Goal: Task Accomplishment & Management: Manage account settings

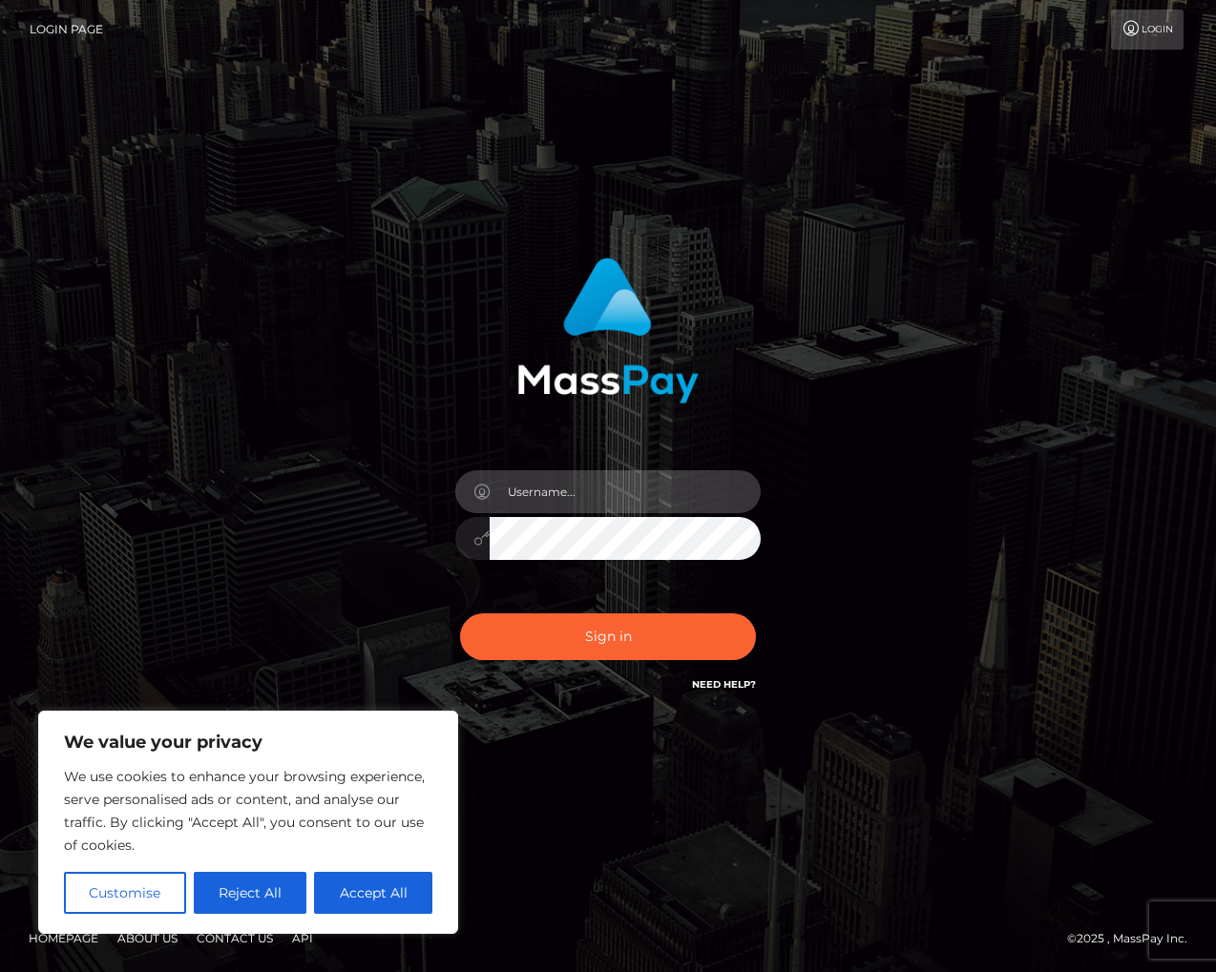
click at [578, 491] on input "text" at bounding box center [625, 491] width 271 height 43
type input "[EMAIL_ADDRESS][DOMAIN_NAME]"
drag, startPoint x: 386, startPoint y: 901, endPoint x: 398, endPoint y: 891, distance: 14.9
click at [388, 900] on button "Accept All" at bounding box center [373, 893] width 118 height 42
checkbox input "true"
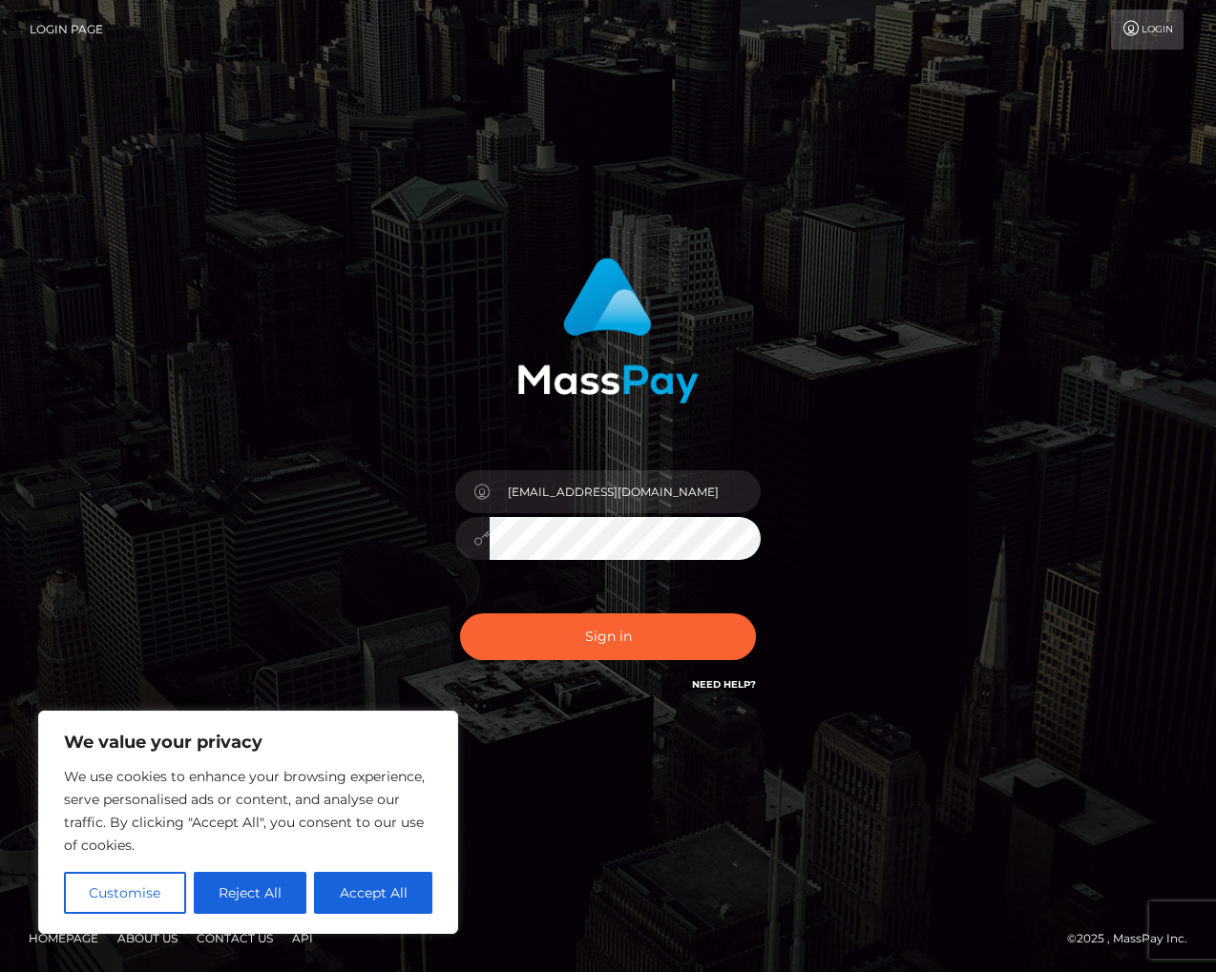
checkbox input "true"
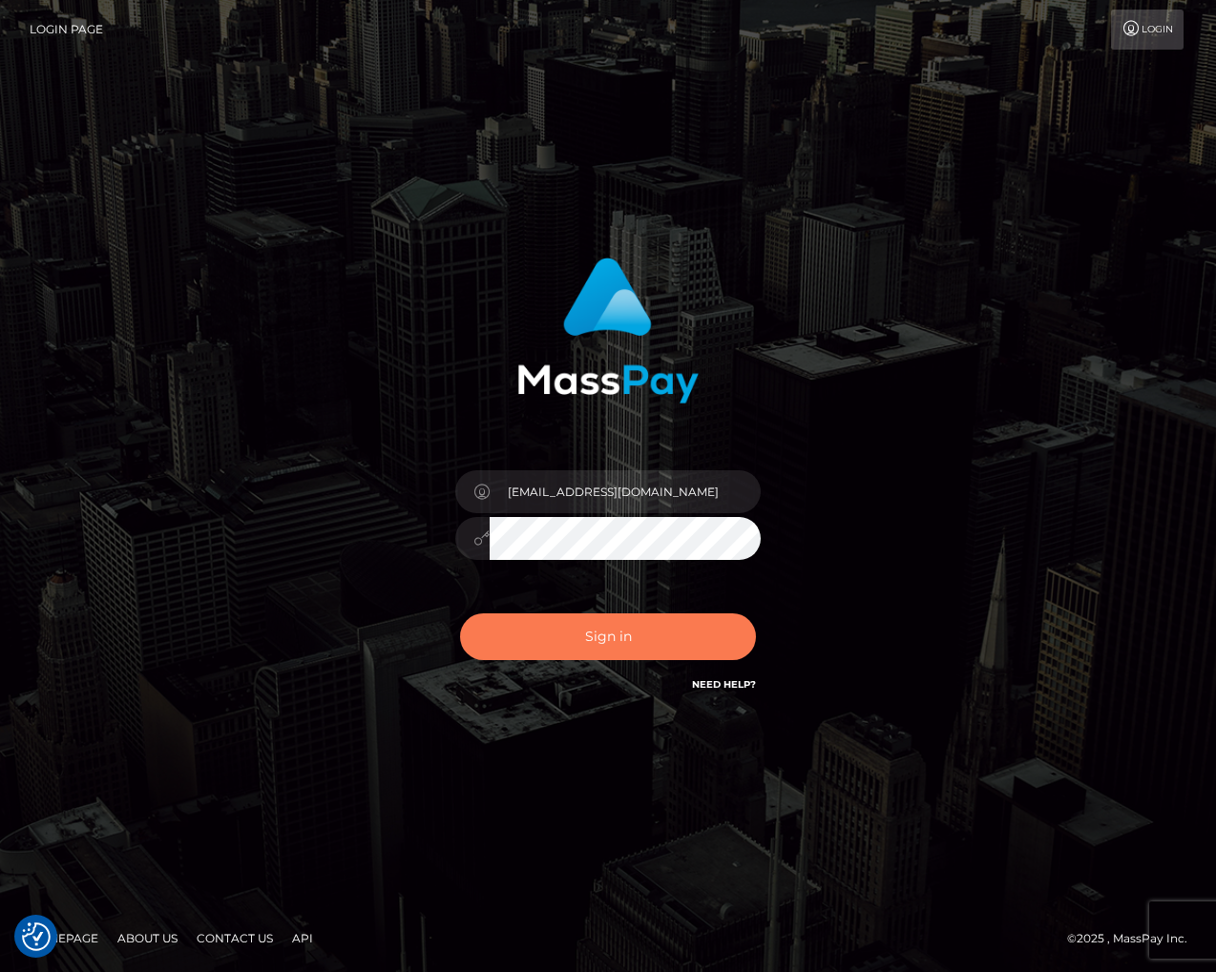
click at [561, 645] on button "Sign in" at bounding box center [608, 637] width 296 height 47
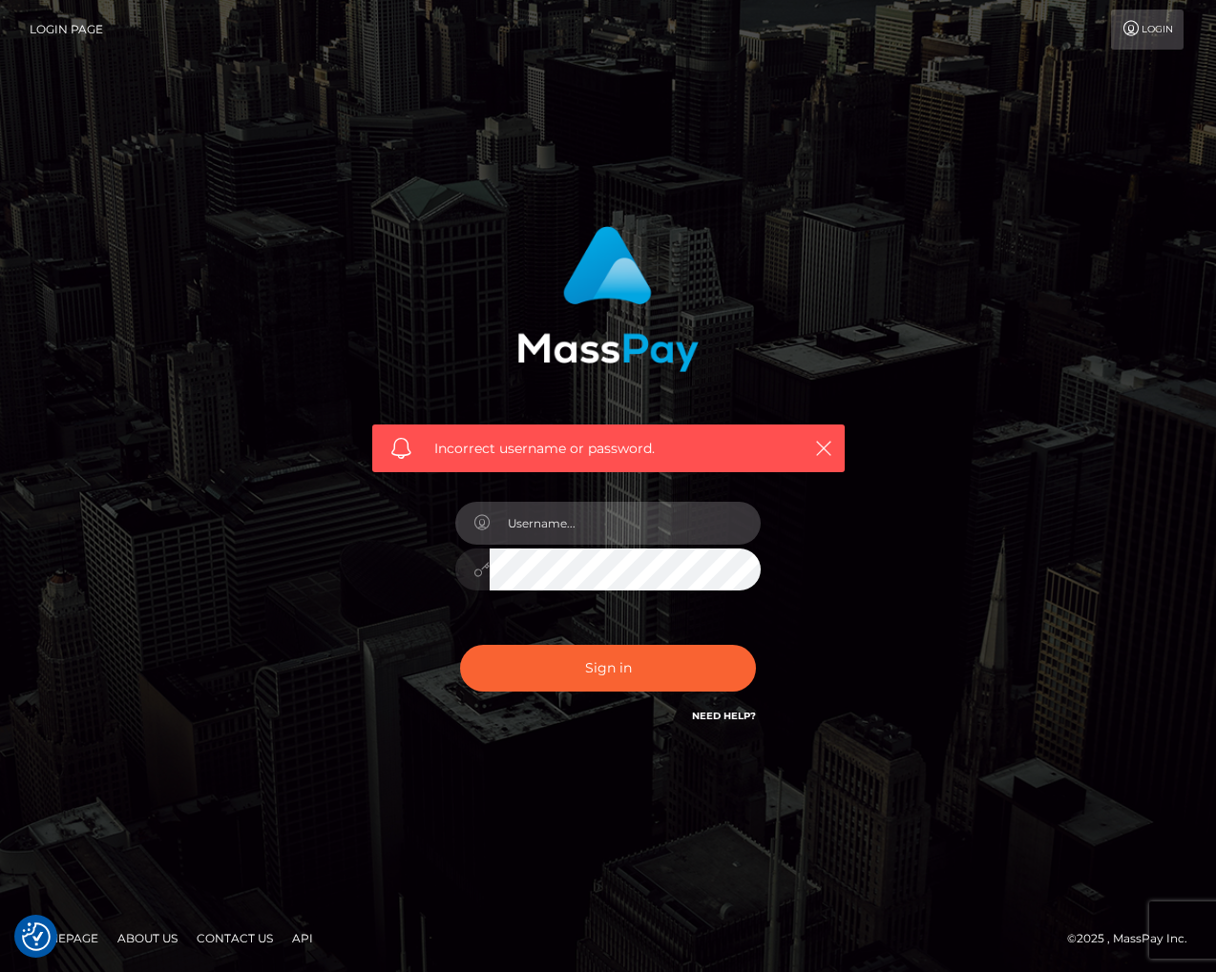
click at [595, 527] on input "text" at bounding box center [625, 523] width 271 height 43
type input "[EMAIL_ADDRESS][DOMAIN_NAME]"
click at [460, 645] on button "Sign in" at bounding box center [608, 668] width 296 height 47
click at [733, 719] on link "Need Help?" at bounding box center [724, 716] width 64 height 12
click at [609, 523] on input "text" at bounding box center [625, 523] width 271 height 43
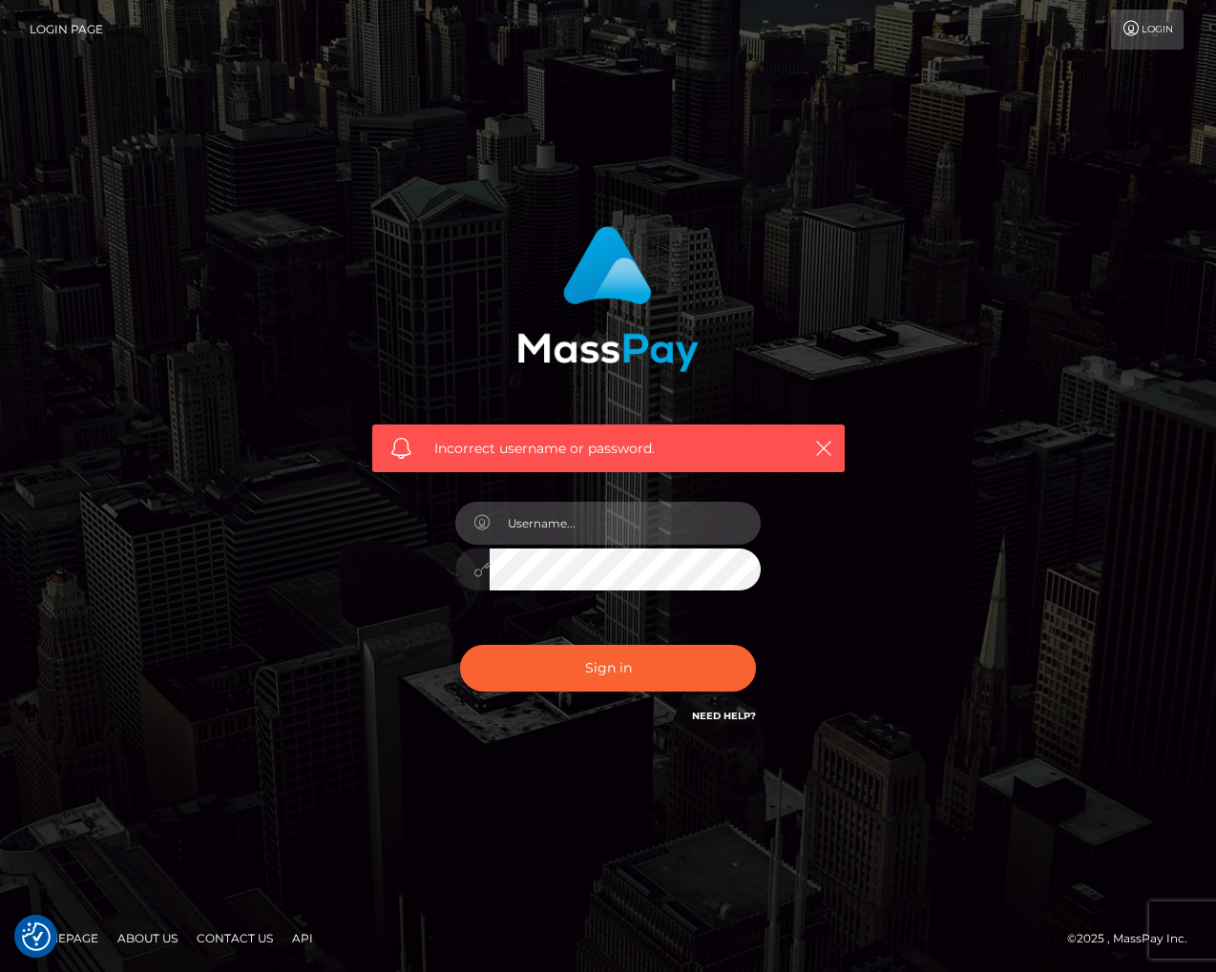
type input "[EMAIL_ADDRESS][DOMAIN_NAME]"
click at [482, 576] on icon at bounding box center [481, 569] width 16 height 15
click at [473, 575] on icon at bounding box center [481, 569] width 16 height 15
click at [487, 571] on icon at bounding box center [481, 569] width 16 height 15
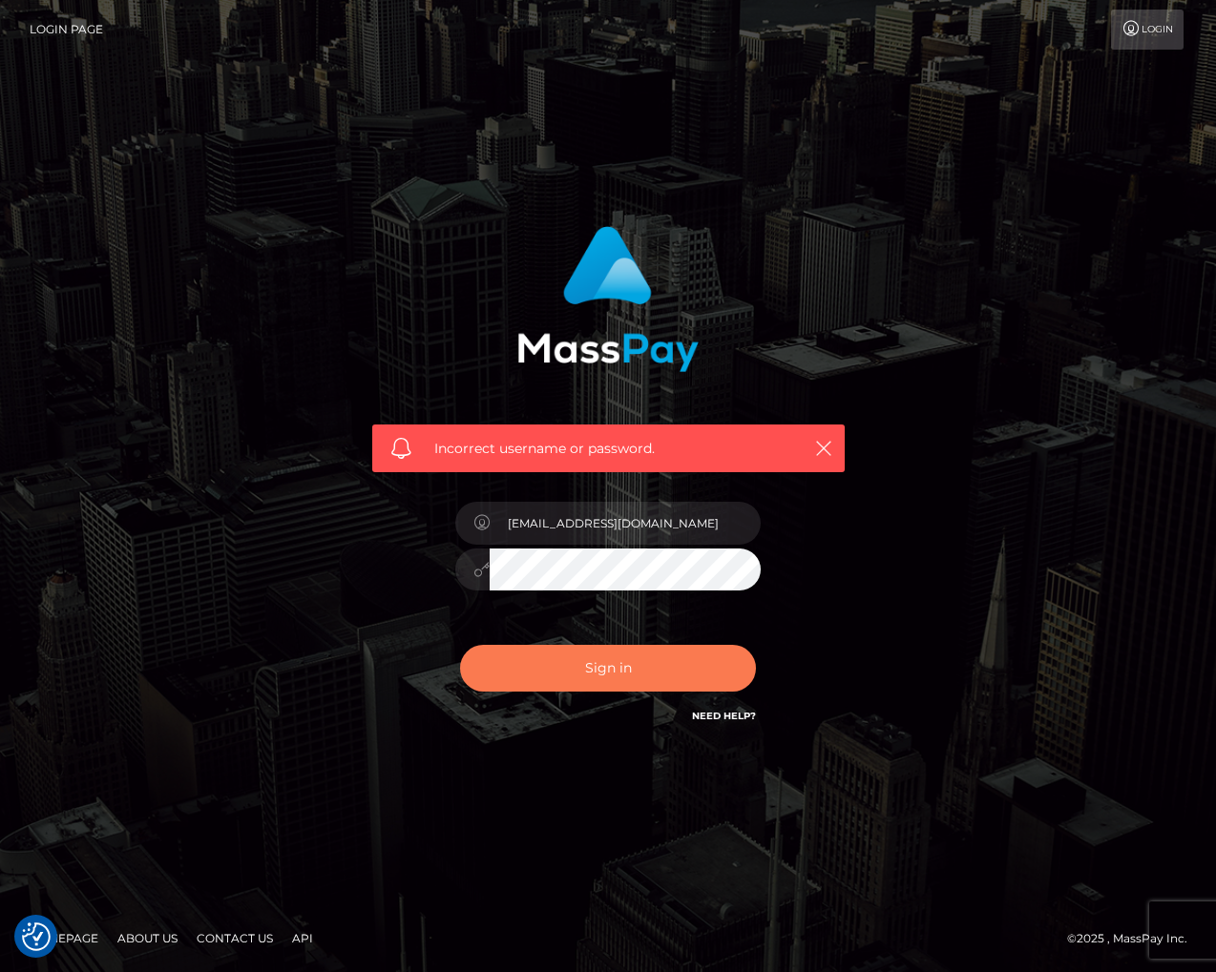
click at [640, 685] on button "Sign in" at bounding box center [608, 668] width 296 height 47
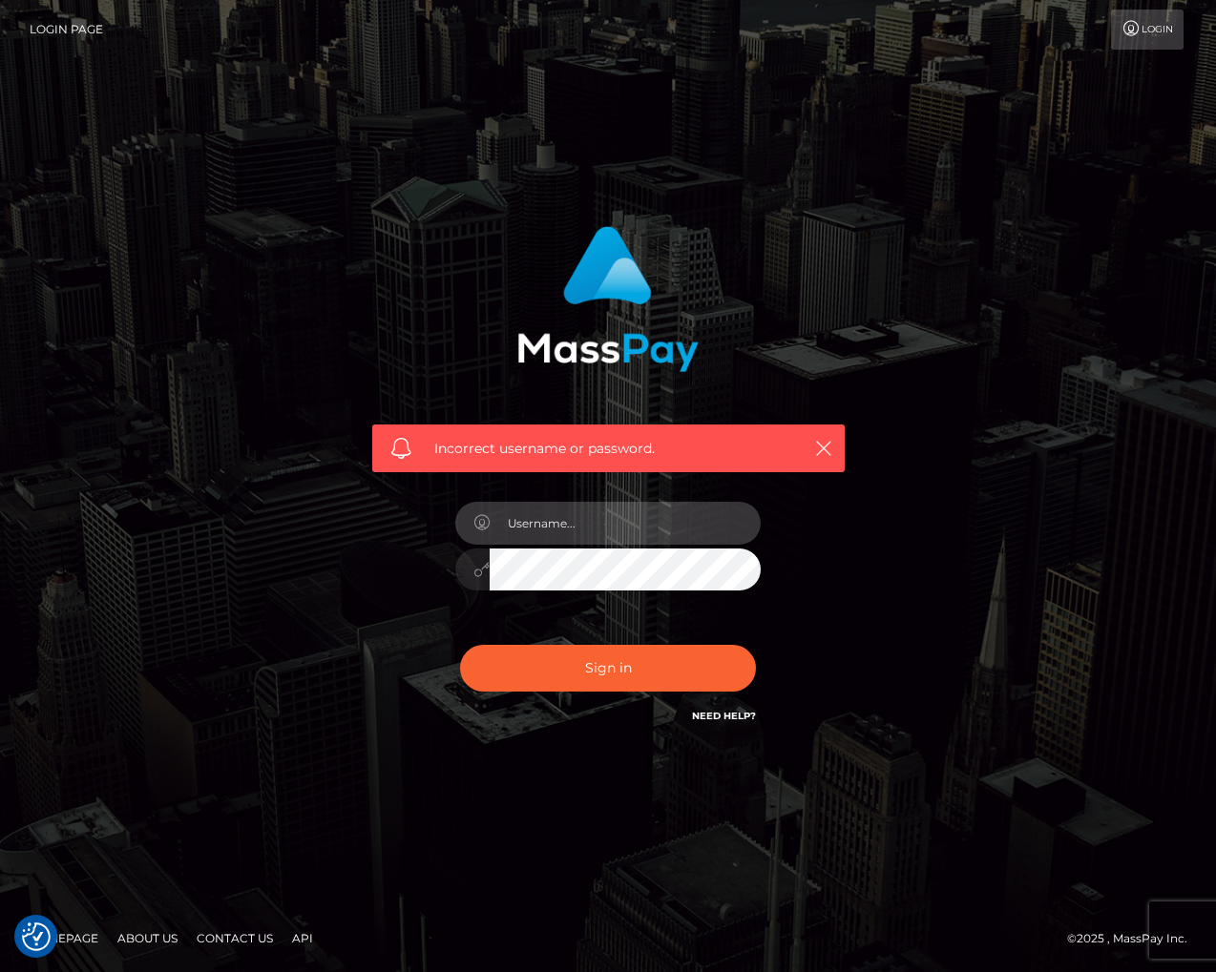
click at [575, 524] on input "text" at bounding box center [625, 523] width 271 height 43
type input "[EMAIL_ADDRESS][DOMAIN_NAME]"
drag, startPoint x: 815, startPoint y: 446, endPoint x: 849, endPoint y: 457, distance: 36.2
click at [815, 446] on icon "button" at bounding box center [823, 448] width 19 height 19
click at [828, 454] on icon "button" at bounding box center [823, 448] width 19 height 19
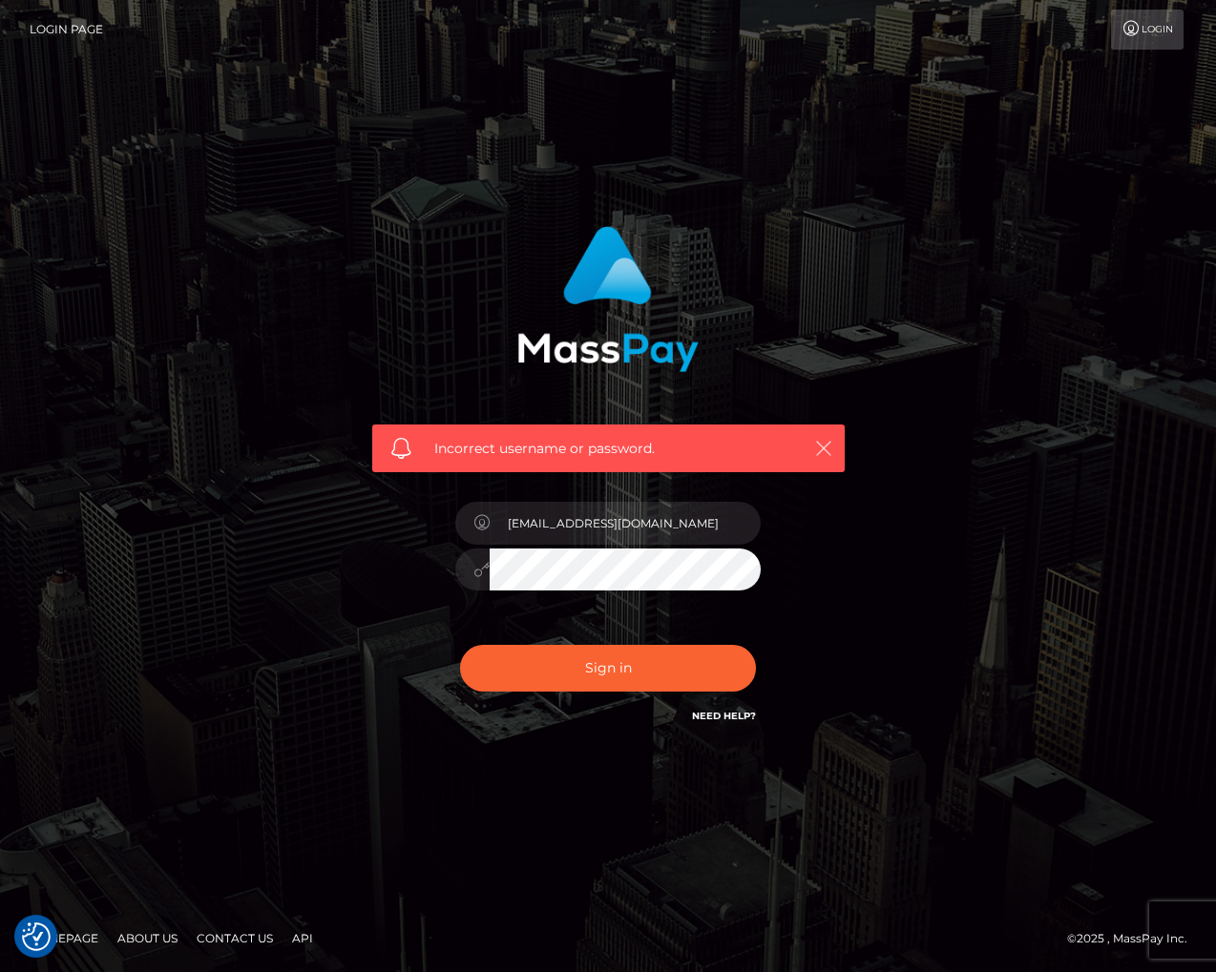
click at [820, 451] on icon "button" at bounding box center [823, 448] width 19 height 19
click at [1135, 30] on icon at bounding box center [1131, 28] width 20 height 15
